Goal: Task Accomplishment & Management: Complete application form

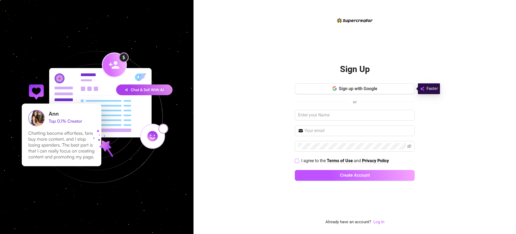
click at [314, 161] on span "I agree to the" at bounding box center [315, 160] width 26 height 5
click at [299, 161] on input "I agree to the Terms of Use and Privacy Policy" at bounding box center [297, 161] width 4 height 4
click at [314, 161] on span "I agree to the" at bounding box center [315, 160] width 26 height 5
click at [299, 161] on input "I agree to the Terms of Use and Privacy Policy" at bounding box center [297, 161] width 4 height 4
click at [314, 161] on span "I agree to the" at bounding box center [315, 160] width 26 height 5
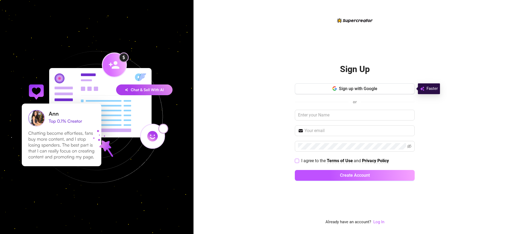
click at [299, 161] on input "I agree to the Terms of Use and Privacy Policy" at bounding box center [297, 161] width 4 height 4
click at [314, 161] on span "I agree to the" at bounding box center [315, 160] width 26 height 5
click at [299, 161] on input "I agree to the Terms of Use and Privacy Policy" at bounding box center [297, 161] width 4 height 4
checkbox input "false"
click at [358, 89] on span "Sign up with Google" at bounding box center [358, 88] width 38 height 5
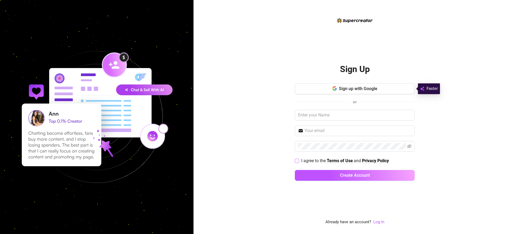
click at [314, 161] on span "I agree to the" at bounding box center [315, 160] width 26 height 5
click at [299, 161] on input "I agree to the Terms of Use and Privacy Policy" at bounding box center [297, 161] width 4 height 4
click at [314, 161] on span "I agree to the" at bounding box center [315, 160] width 26 height 5
click at [299, 161] on input "I agree to the Terms of Use and Privacy Policy" at bounding box center [297, 161] width 4 height 4
click at [314, 161] on span "I agree to the" at bounding box center [315, 160] width 26 height 5
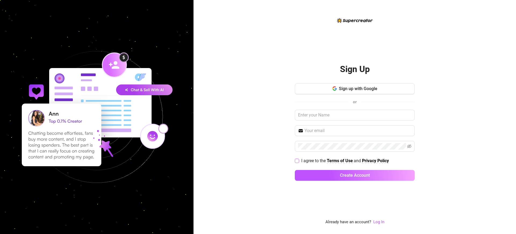
click at [299, 161] on input "I agree to the Terms of Use and Privacy Policy" at bounding box center [297, 161] width 4 height 4
checkbox input "true"
click at [355, 69] on h2 "Sign Up" at bounding box center [355, 69] width 30 height 11
click at [314, 161] on span "I agree to the" at bounding box center [315, 160] width 26 height 5
click at [299, 161] on input "I agree to the Terms of Use and Privacy Policy" at bounding box center [297, 161] width 4 height 4
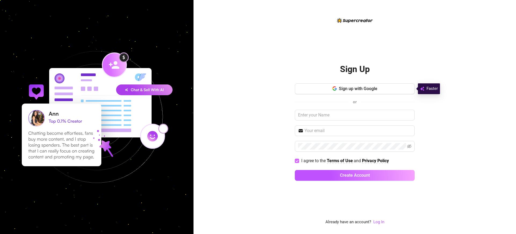
click at [314, 161] on span "I agree to the" at bounding box center [315, 160] width 26 height 5
click at [299, 161] on input "I agree to the Terms of Use and Privacy Policy" at bounding box center [297, 161] width 4 height 4
click at [314, 161] on span "I agree to the" at bounding box center [315, 160] width 26 height 5
click at [299, 161] on input "I agree to the Terms of Use and Privacy Policy" at bounding box center [297, 161] width 4 height 4
checkbox input "true"
